Goal: Transaction & Acquisition: Purchase product/service

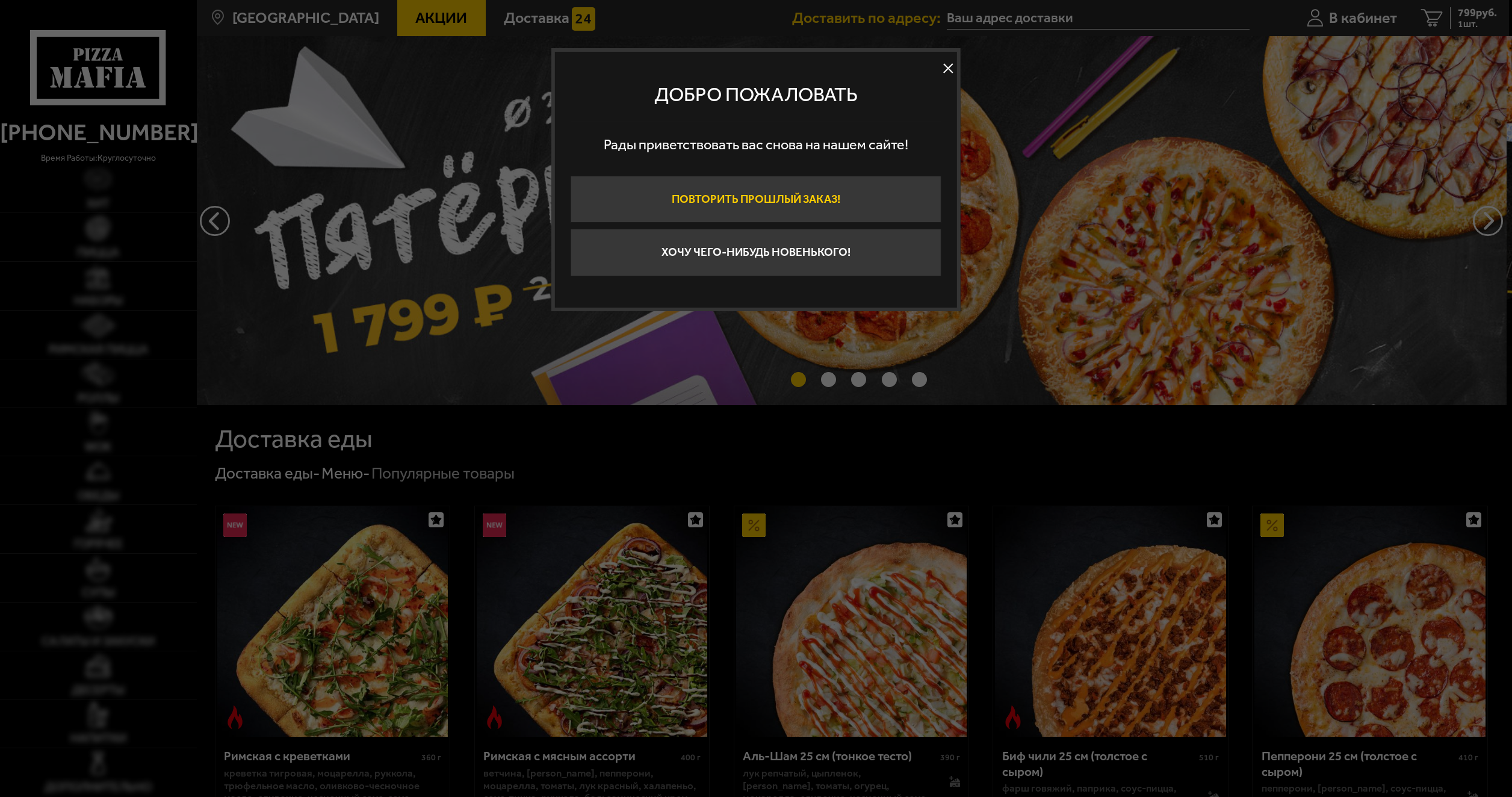
click at [736, 205] on button "Повторить прошлый заказ!" at bounding box center [756, 199] width 370 height 48
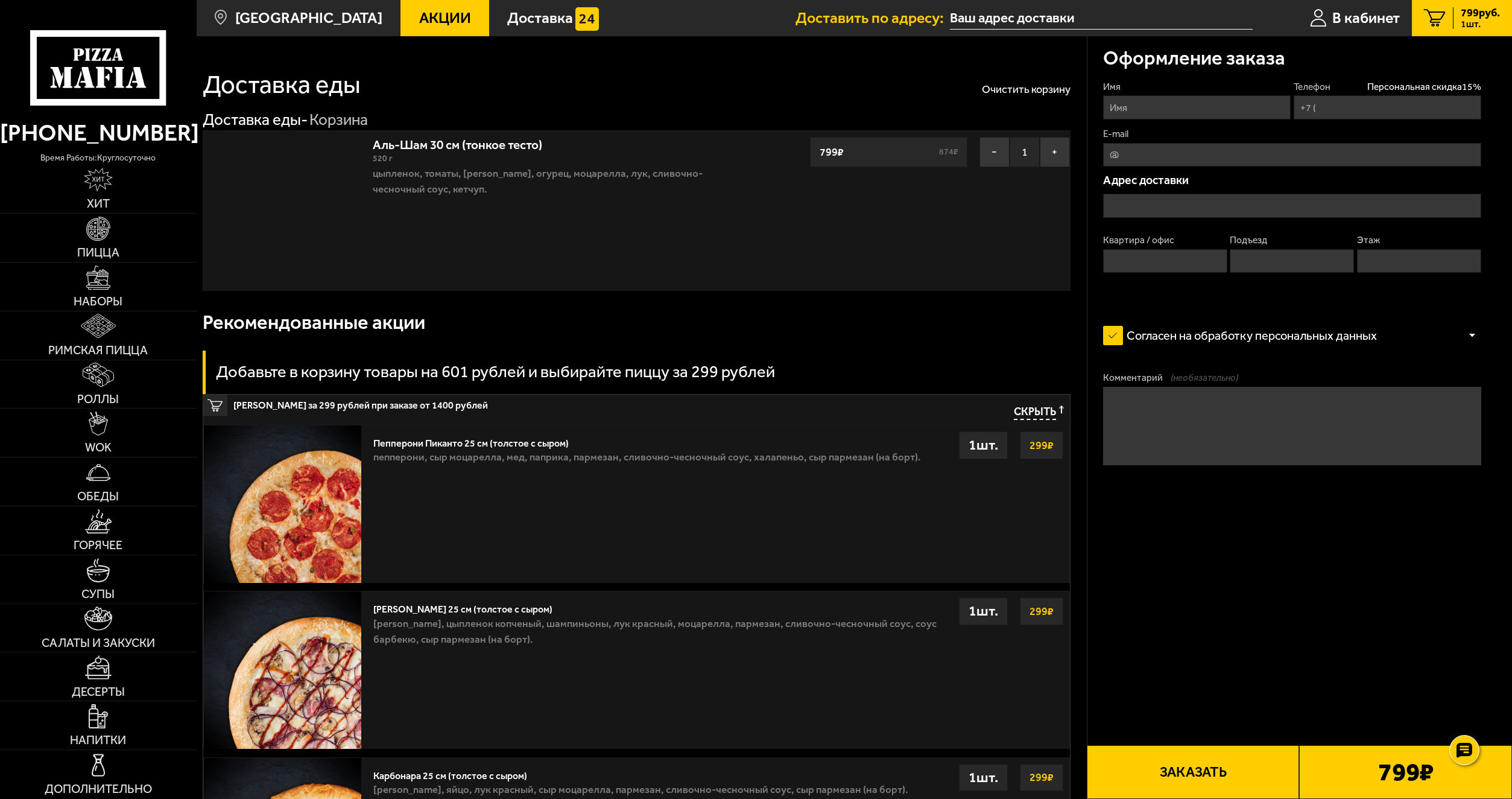
type input "[PHONE_NUMBER]"
type input "[STREET_ADDRESS]"
type input "295"
type input "2"
type input "9"
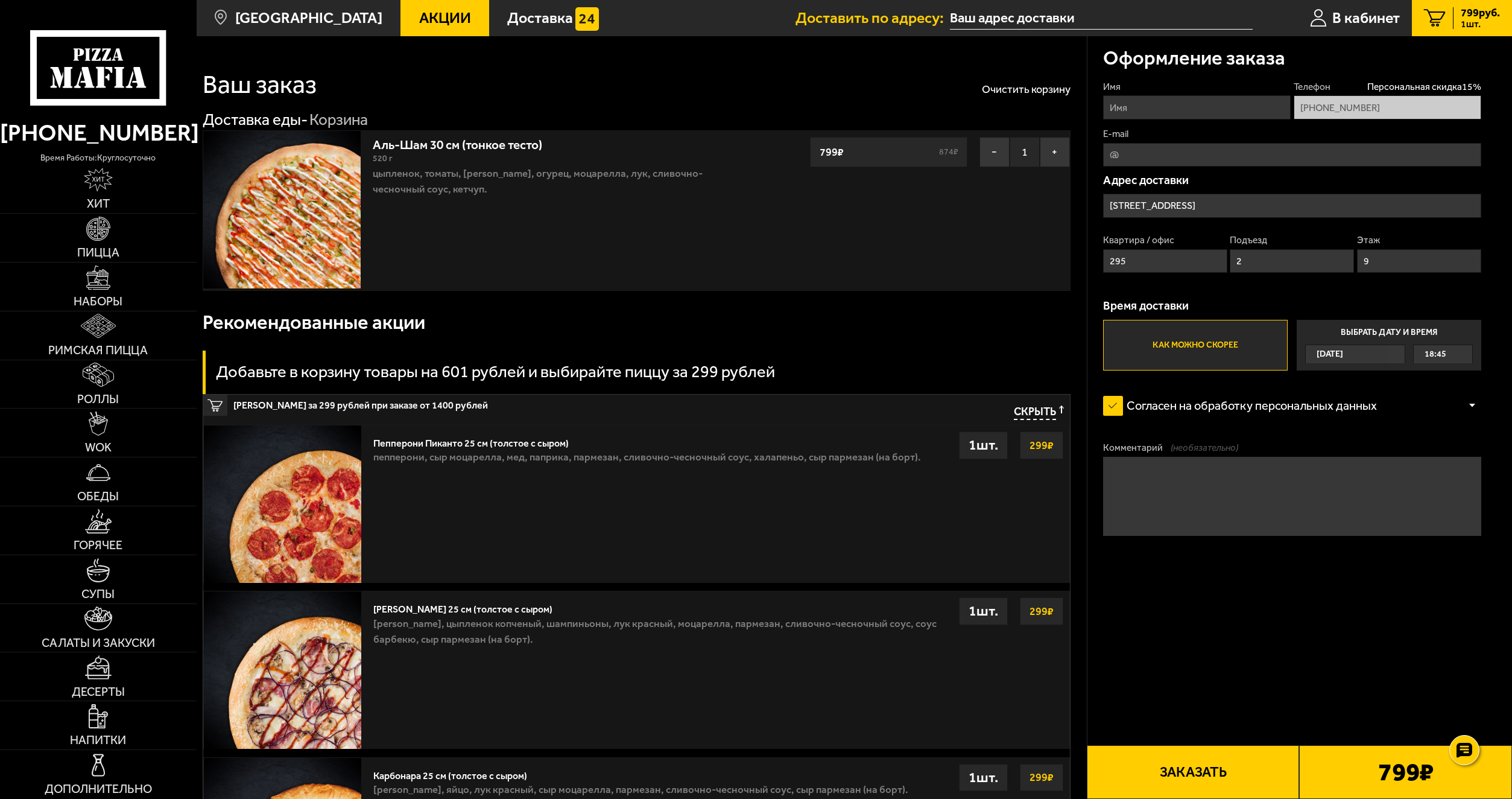
click at [1168, 106] on input "Имя" at bounding box center [1196, 106] width 187 height 24
type input "[PERSON_NAME]"
type input "[MEDICAL_DATA][EMAIL_ADDRESS][DOMAIN_NAME]"
drag, startPoint x: 1242, startPoint y: 110, endPoint x: 1063, endPoint y: 106, distance: 179.0
click at [1063, 106] on section "Ваш заказ Очистить корзину Доставка еды - Корзина Аль-Шам 30 см (тонкое тесто) …" at bounding box center [854, 548] width 1315 height 1026
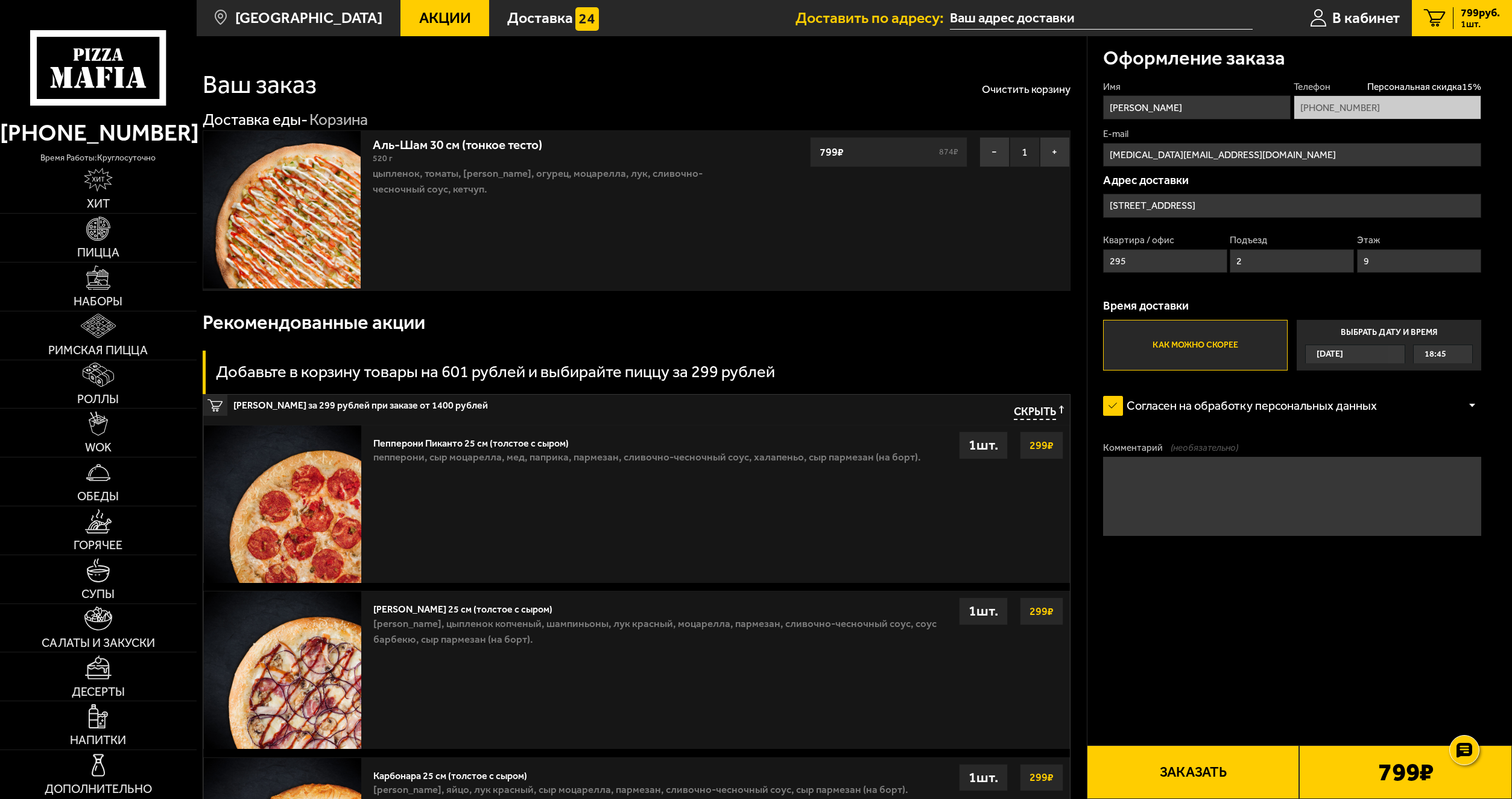
type input "[PERSON_NAME]"
click at [1297, 546] on form "Имя [PERSON_NAME] Телефон Персональная скидка 15 % [PHONE_NUMBER] E-mail [MEDIC…" at bounding box center [1292, 353] width 378 height 547
click at [1296, 519] on textarea "Комментарий (необязательно)" at bounding box center [1292, 497] width 378 height 79
